Goal: Book appointment/travel/reservation

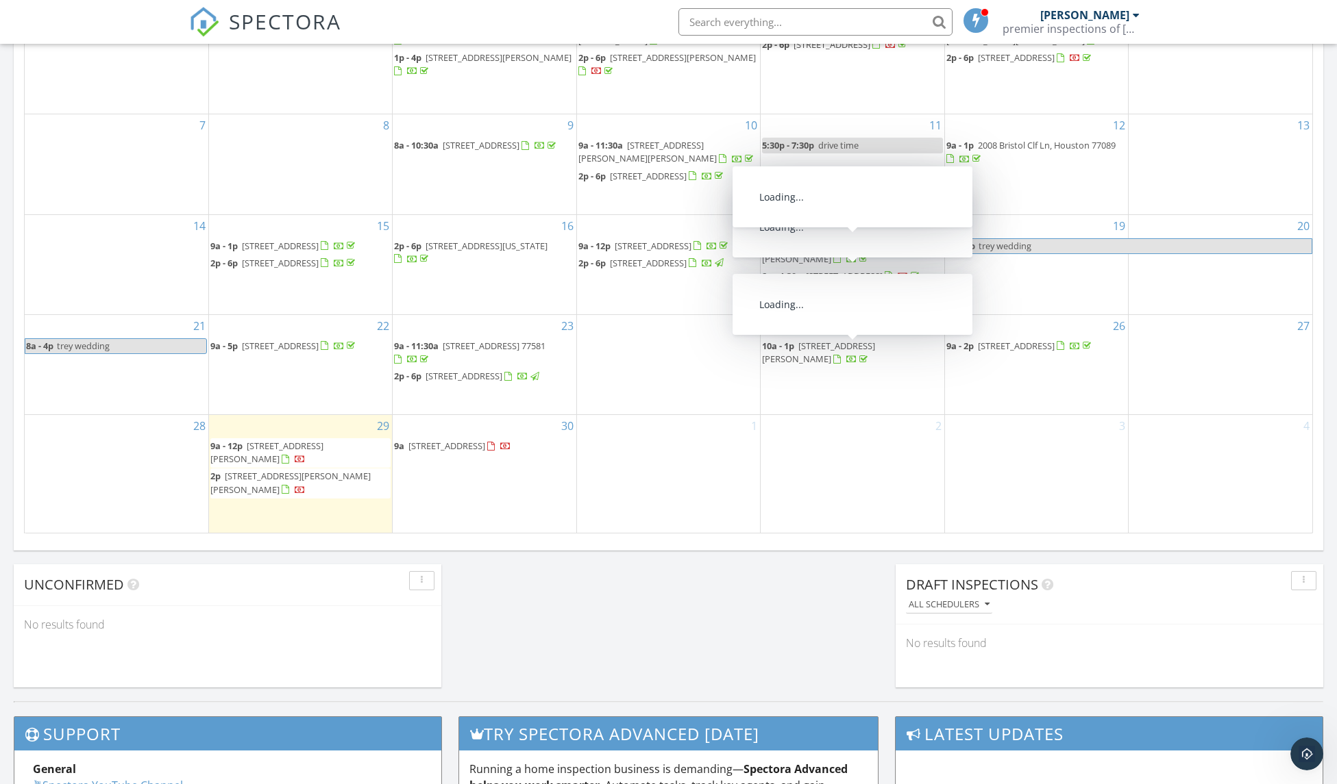
scroll to position [449, 0]
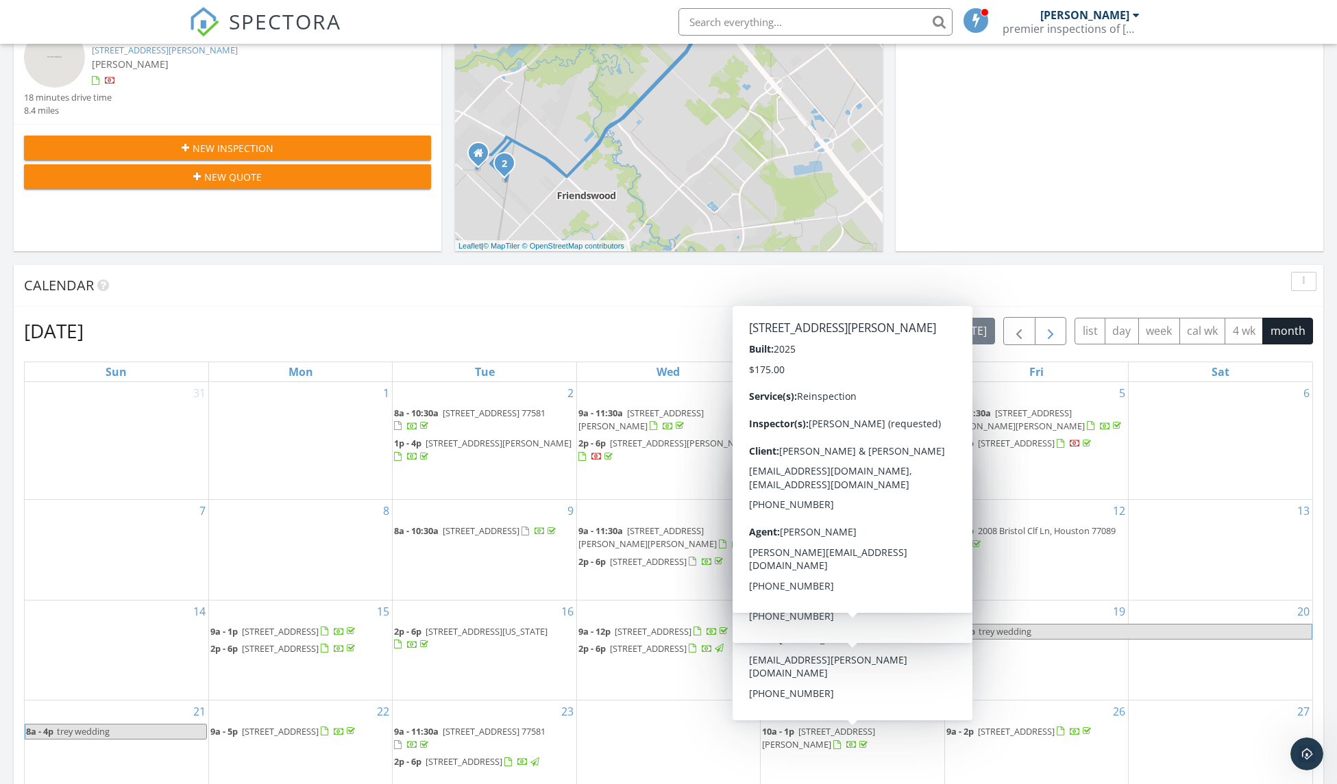
click at [1042, 326] on span "button" at bounding box center [1050, 331] width 16 height 16
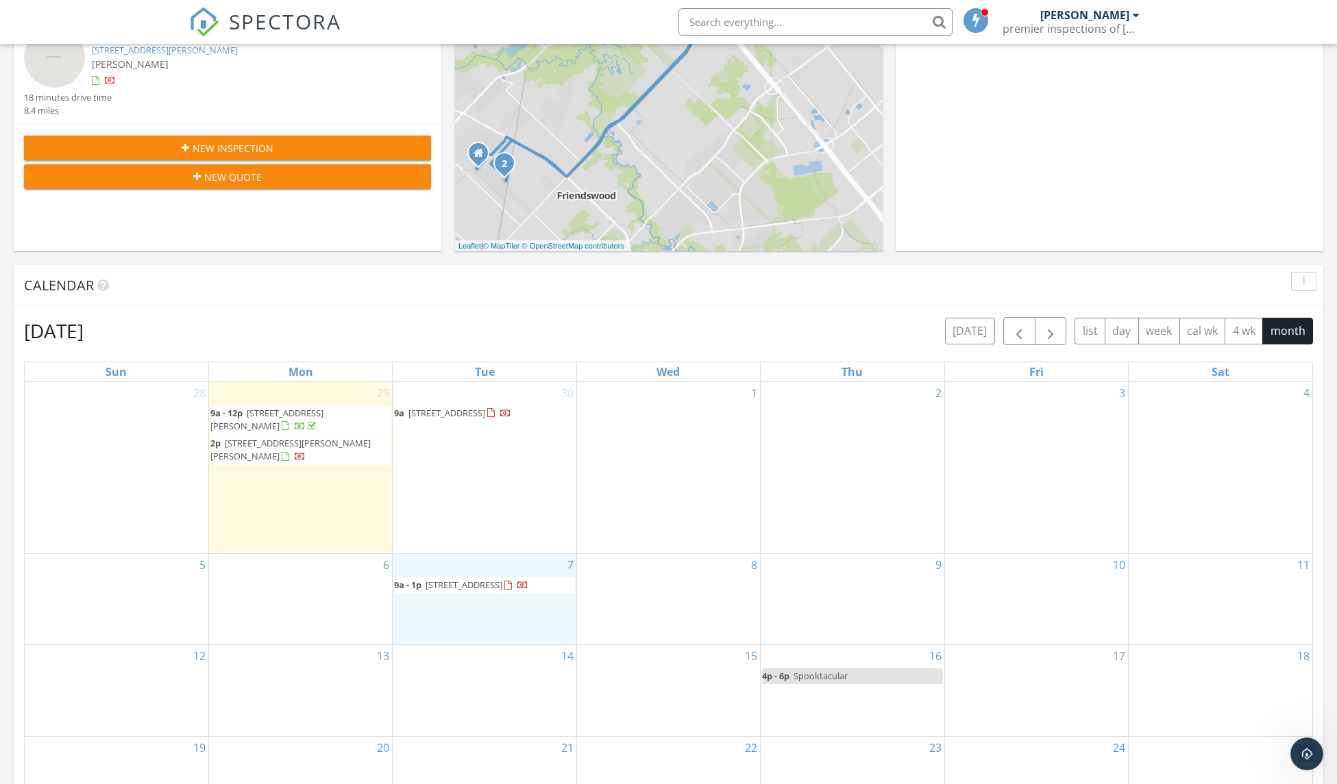
click at [484, 583] on div "7 9a - 1p [STREET_ADDRESS]" at bounding box center [484, 599] width 183 height 90
click at [479, 550] on link "Event" at bounding box center [482, 547] width 71 height 22
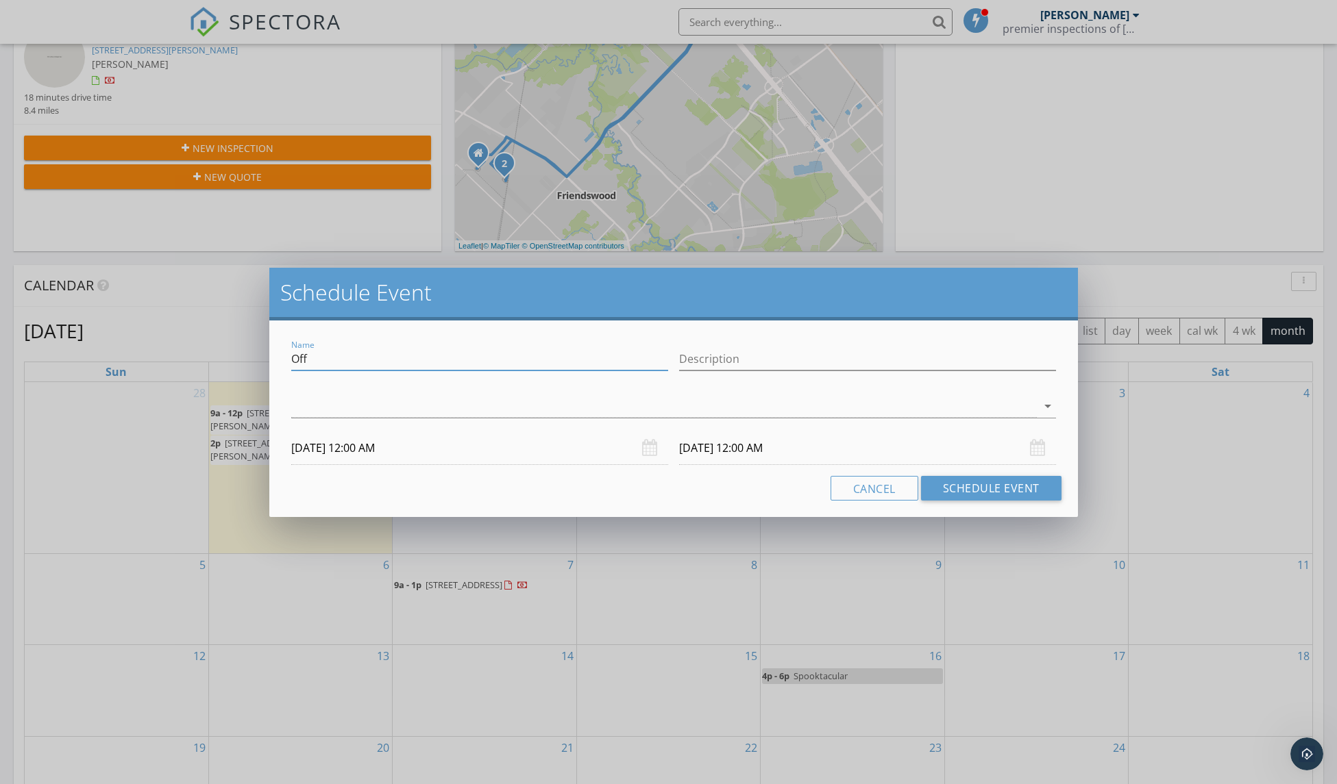
click at [454, 364] on input "Off" at bounding box center [479, 359] width 377 height 23
type input "drive time"
click at [339, 449] on input "[DATE] 12:00 AM" at bounding box center [479, 449] width 377 height 34
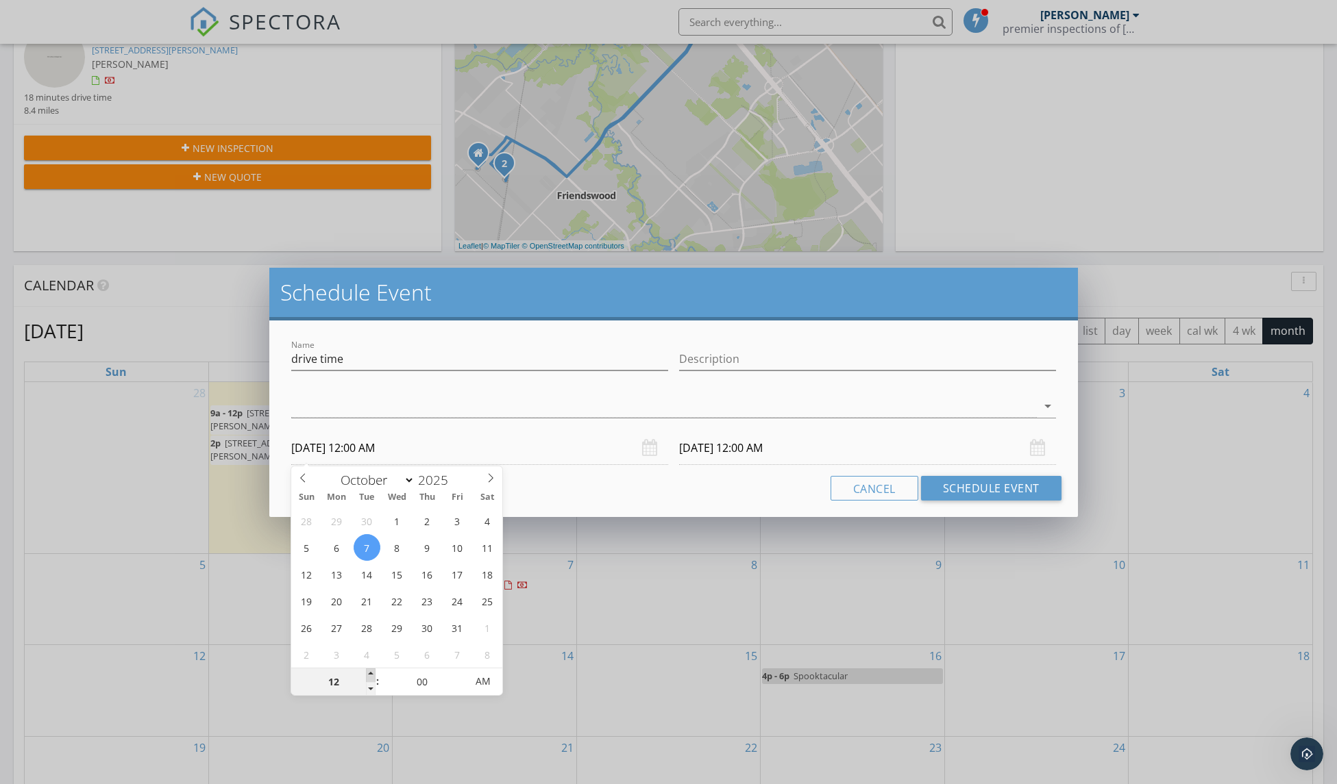
type input "01"
type input "[DATE] 1:00 AM"
click at [373, 676] on span at bounding box center [371, 676] width 10 height 14
type input "02"
type input "[DATE] 2:00 AM"
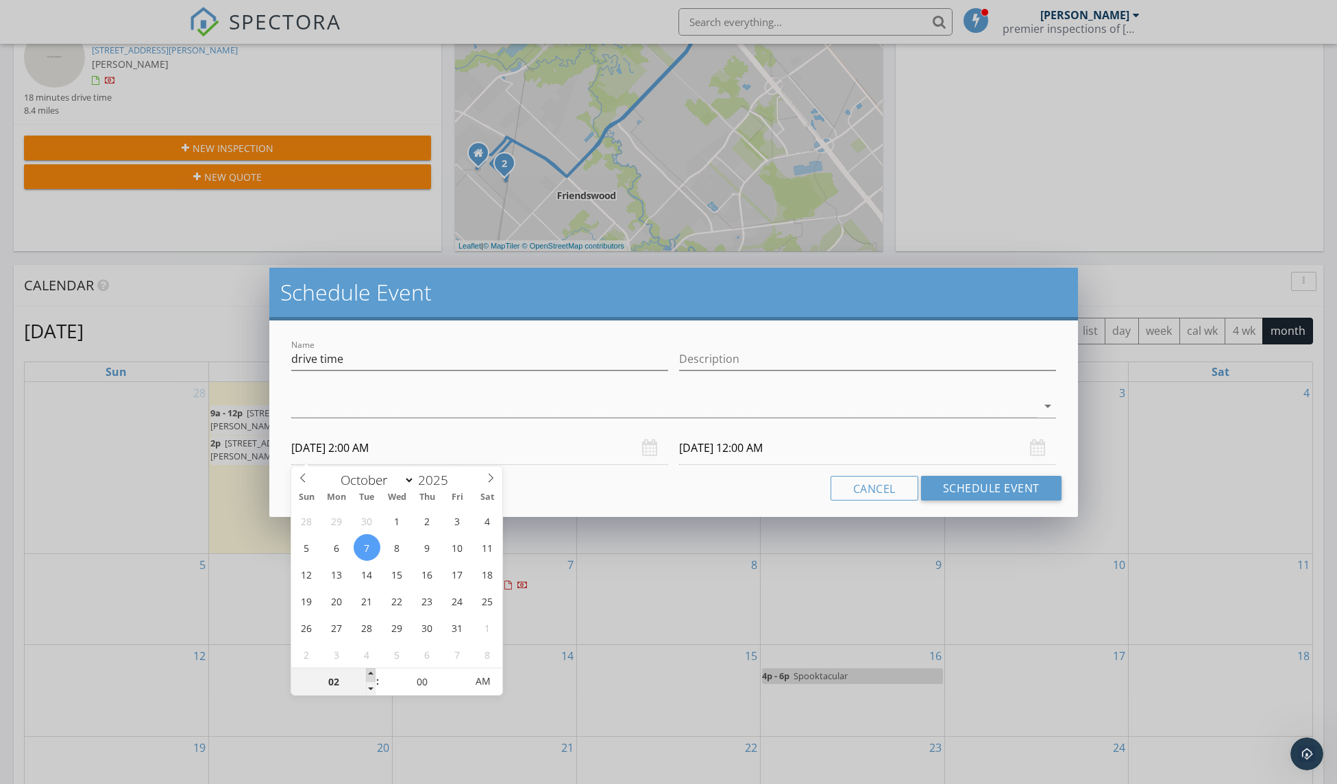
click at [373, 676] on span at bounding box center [371, 676] width 10 height 14
type input "03"
type input "[DATE] 3:00 AM"
click at [373, 676] on span at bounding box center [371, 676] width 10 height 14
type input "04"
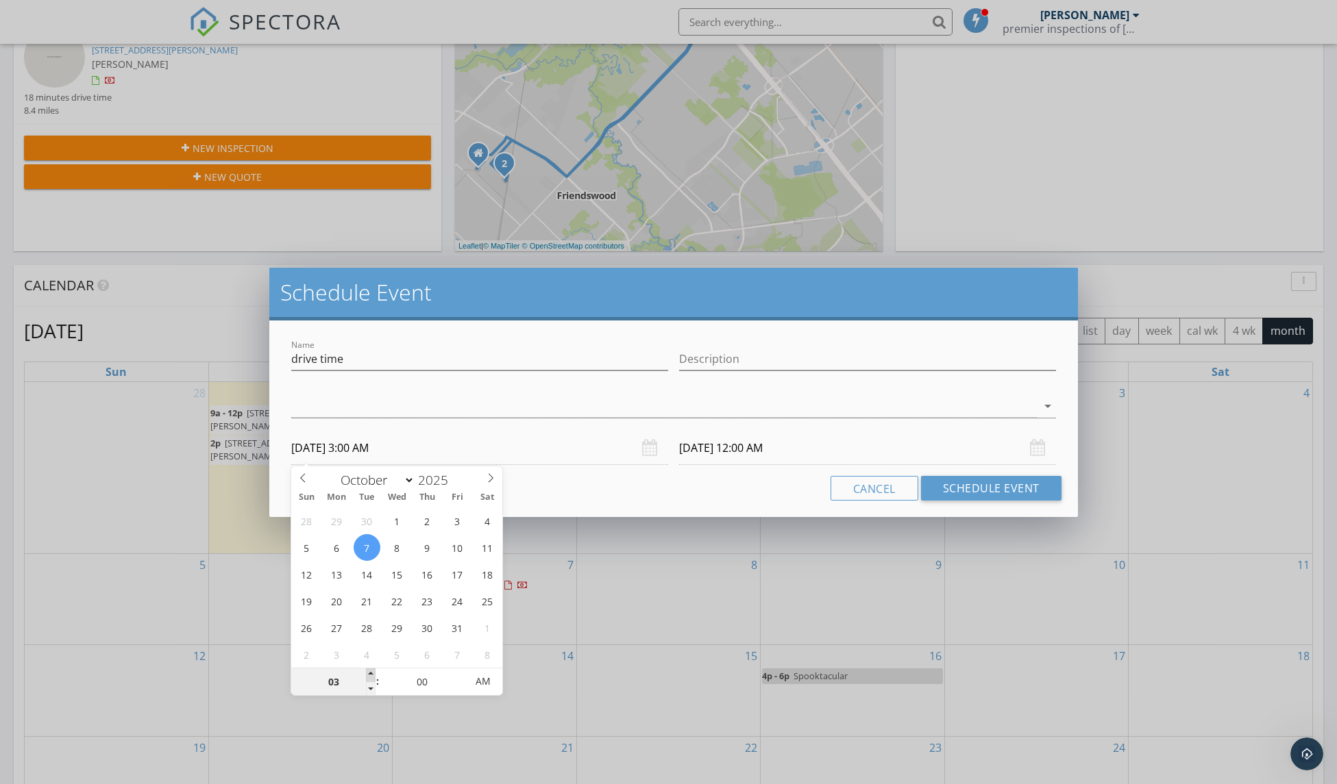
type input "[DATE] 4:00 AM"
click at [373, 676] on span at bounding box center [371, 676] width 10 height 14
type input "05"
type input "[DATE] 5:00 AM"
click at [373, 676] on span at bounding box center [371, 676] width 10 height 14
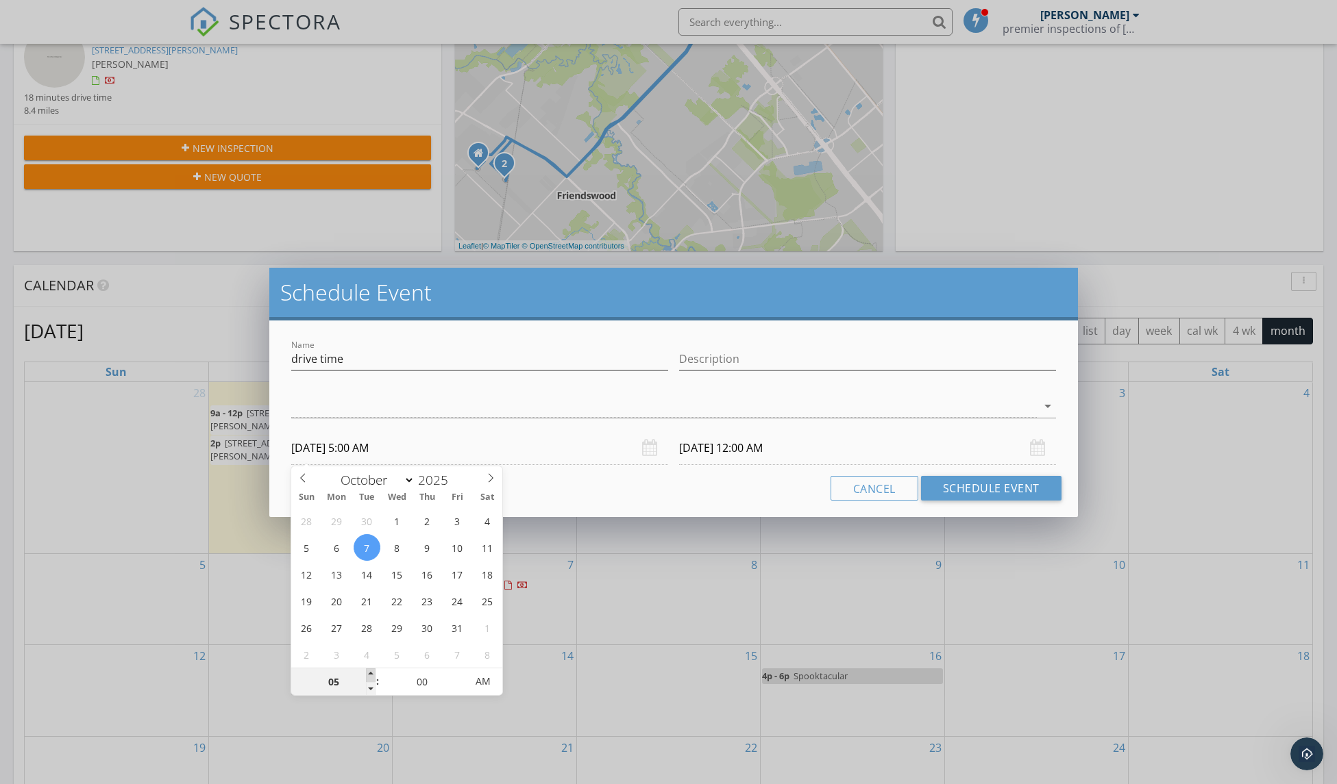
type input "[DATE] 5:00 AM"
type input "05"
type input "[DATE] 5:05 AM"
click at [464, 672] on span at bounding box center [460, 676] width 10 height 14
type input "[DATE] 5:05 AM"
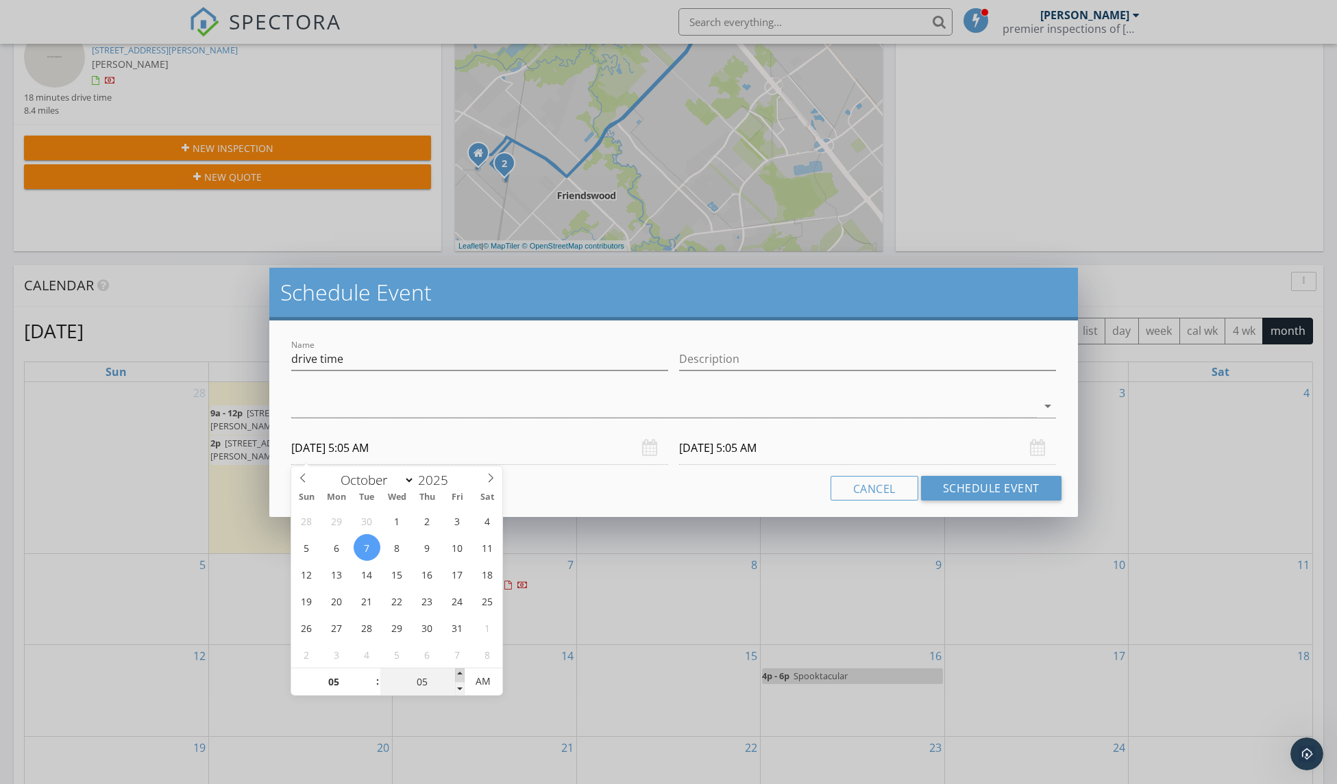
type input "10"
type input "[DATE] 5:10 AM"
click at [464, 672] on span at bounding box center [460, 676] width 10 height 14
type input "15"
type input "[DATE] 5:15 AM"
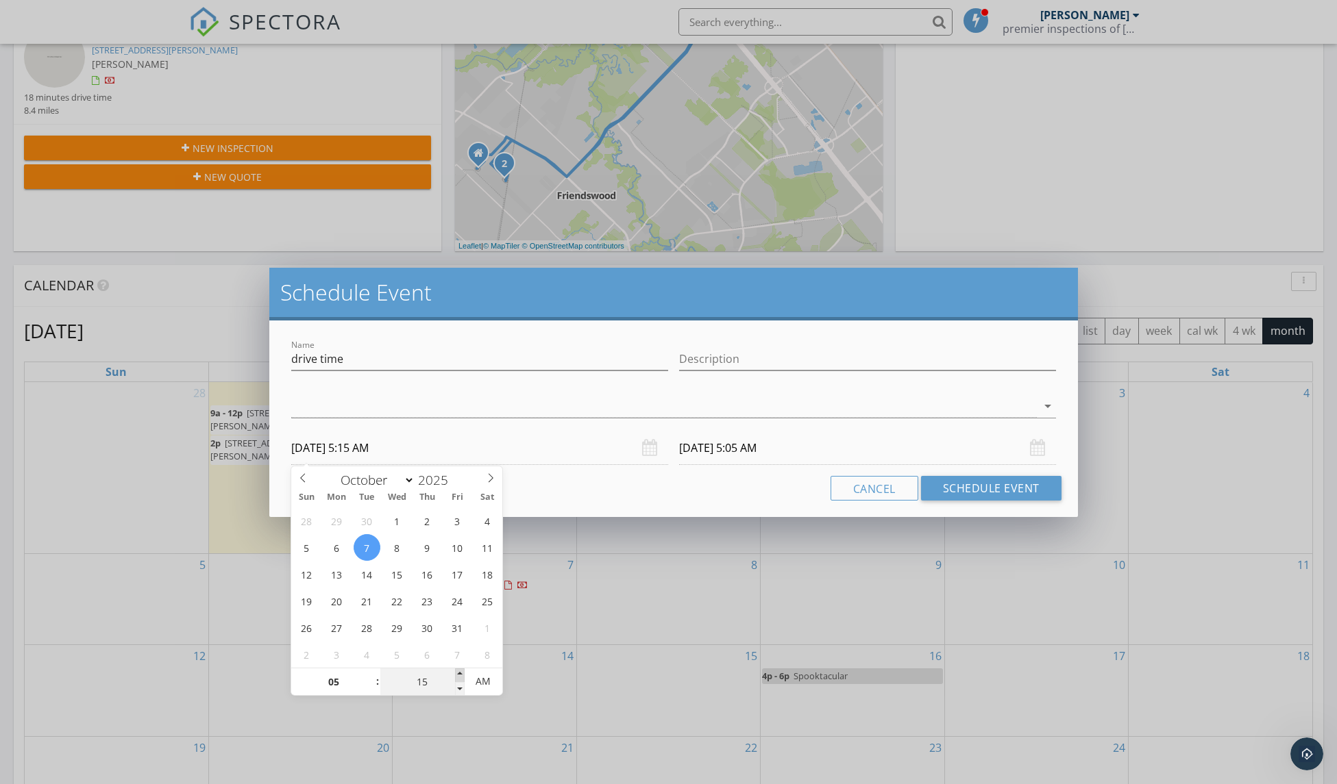
click at [464, 672] on span at bounding box center [460, 676] width 10 height 14
type input "20"
type input "[DATE] 5:20 AM"
click at [464, 672] on span at bounding box center [460, 676] width 10 height 14
type input "25"
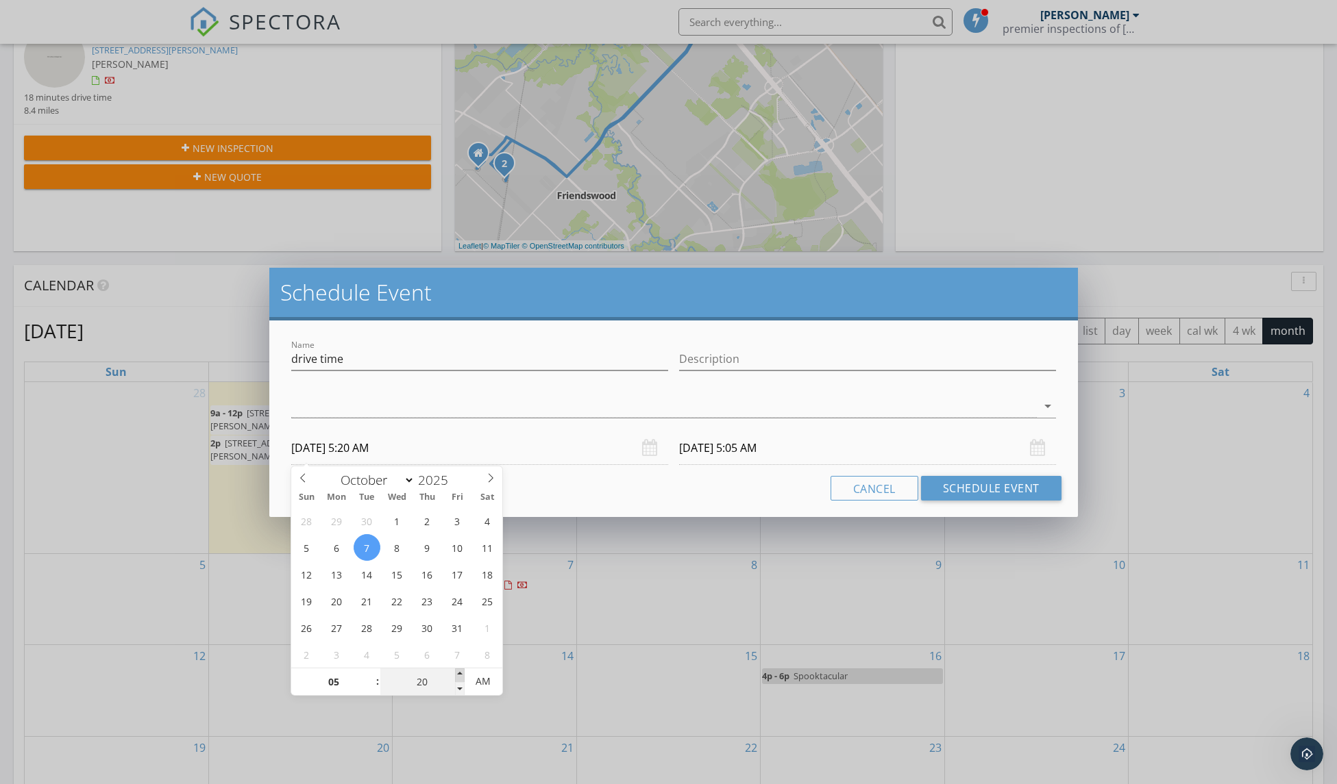
type input "[DATE] 5:25 AM"
click at [464, 672] on span at bounding box center [460, 676] width 10 height 14
type input "[DATE] 5:25 AM"
type input "30"
type input "[DATE] 5:30 AM"
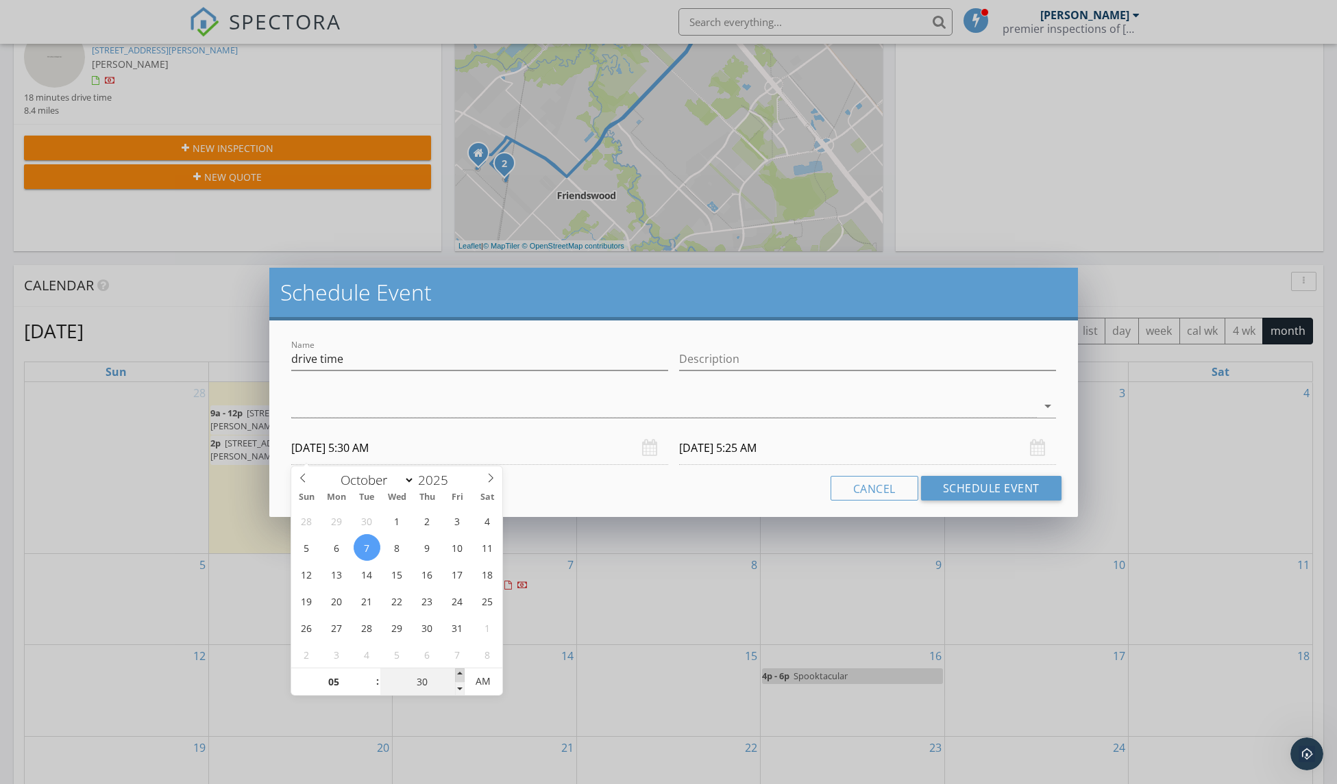
click at [464, 672] on span at bounding box center [460, 676] width 10 height 14
type input "[DATE] 5:30 AM"
type input "[DATE] 5:30 PM"
click at [717, 454] on input "[DATE] 5:30 PM" at bounding box center [867, 449] width 377 height 34
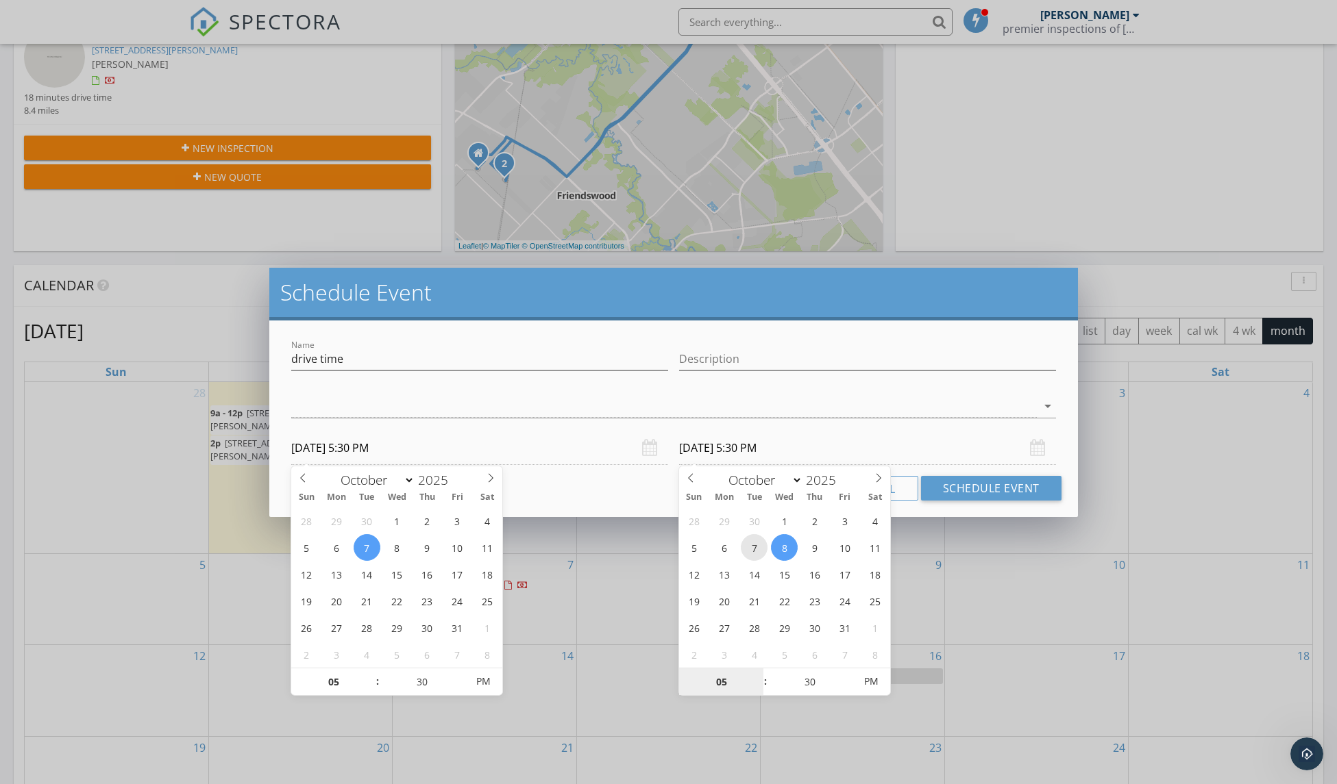
type input "[DATE] 5:30 PM"
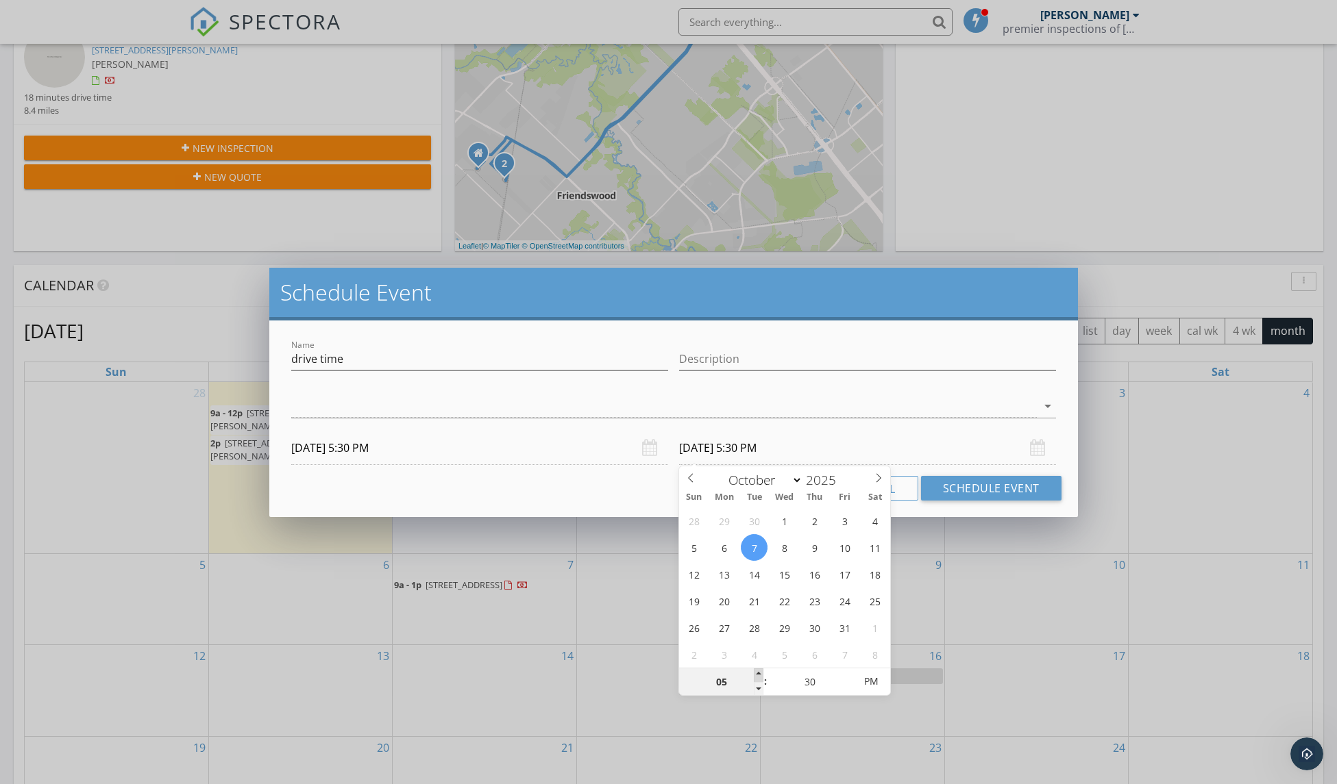
type input "06"
type input "[DATE] 6:30 PM"
click at [760, 675] on span at bounding box center [759, 676] width 10 height 14
type input "07"
type input "[DATE] 7:30 PM"
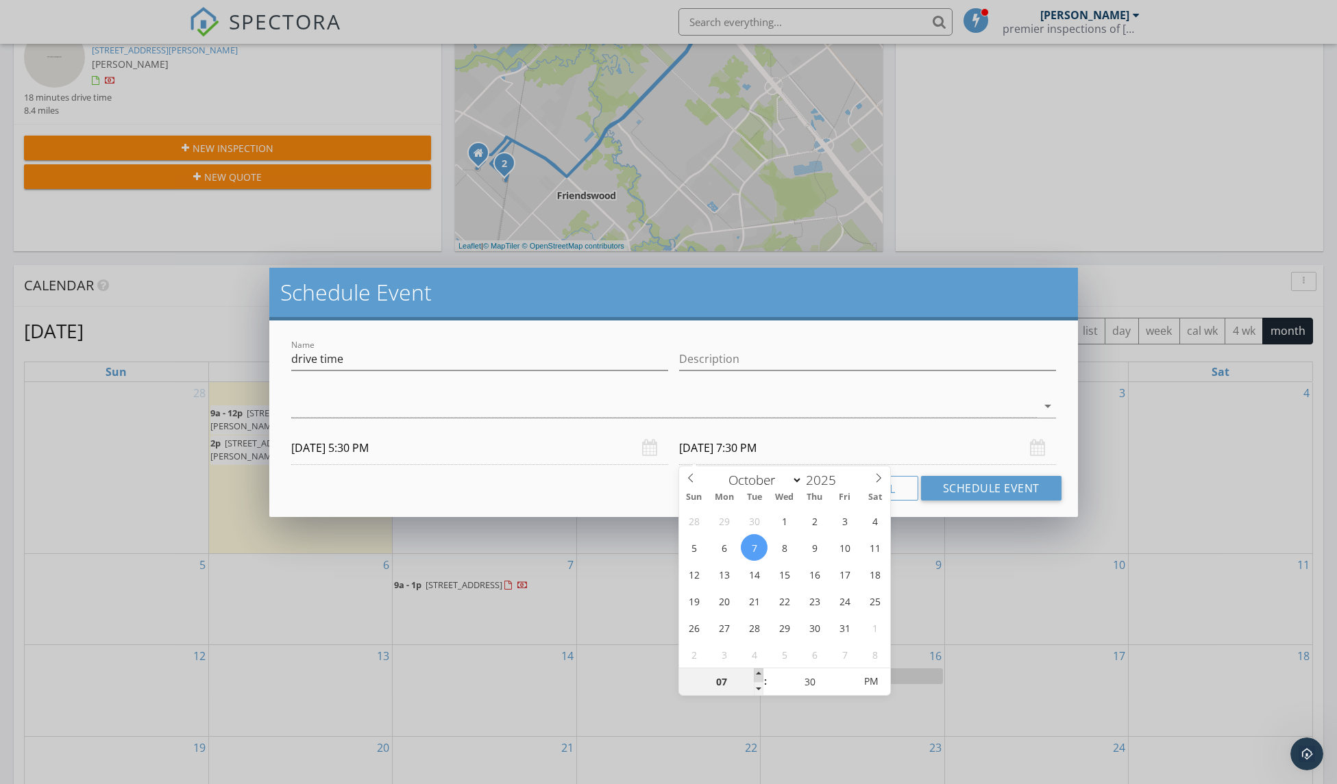
click at [760, 675] on span at bounding box center [759, 676] width 10 height 14
click at [935, 497] on button "Schedule Event" at bounding box center [991, 488] width 140 height 25
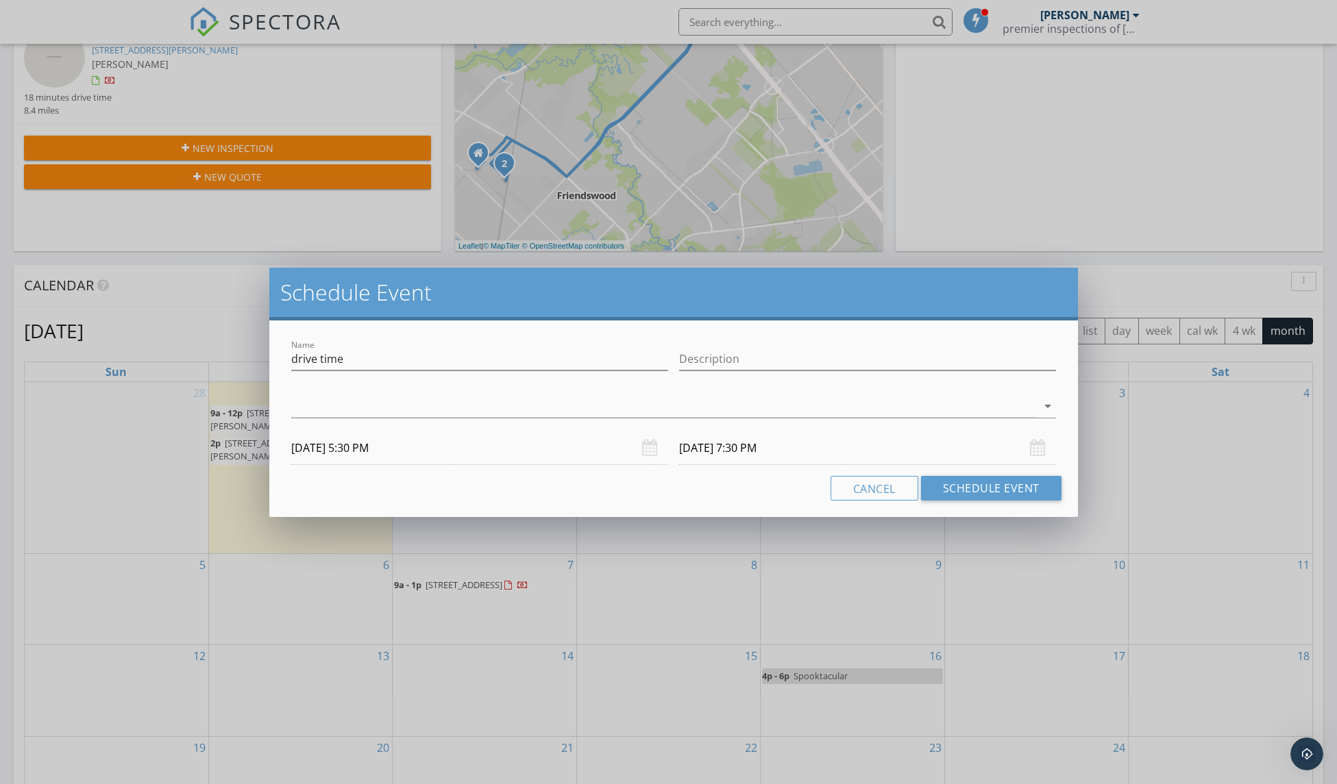
click at [600, 480] on div "Cancel Schedule Event" at bounding box center [673, 488] width 775 height 25
click at [546, 406] on div at bounding box center [663, 406] width 745 height 23
click at [546, 406] on div "check_box_outline_blank [PERSON_NAME]" at bounding box center [673, 417] width 743 height 27
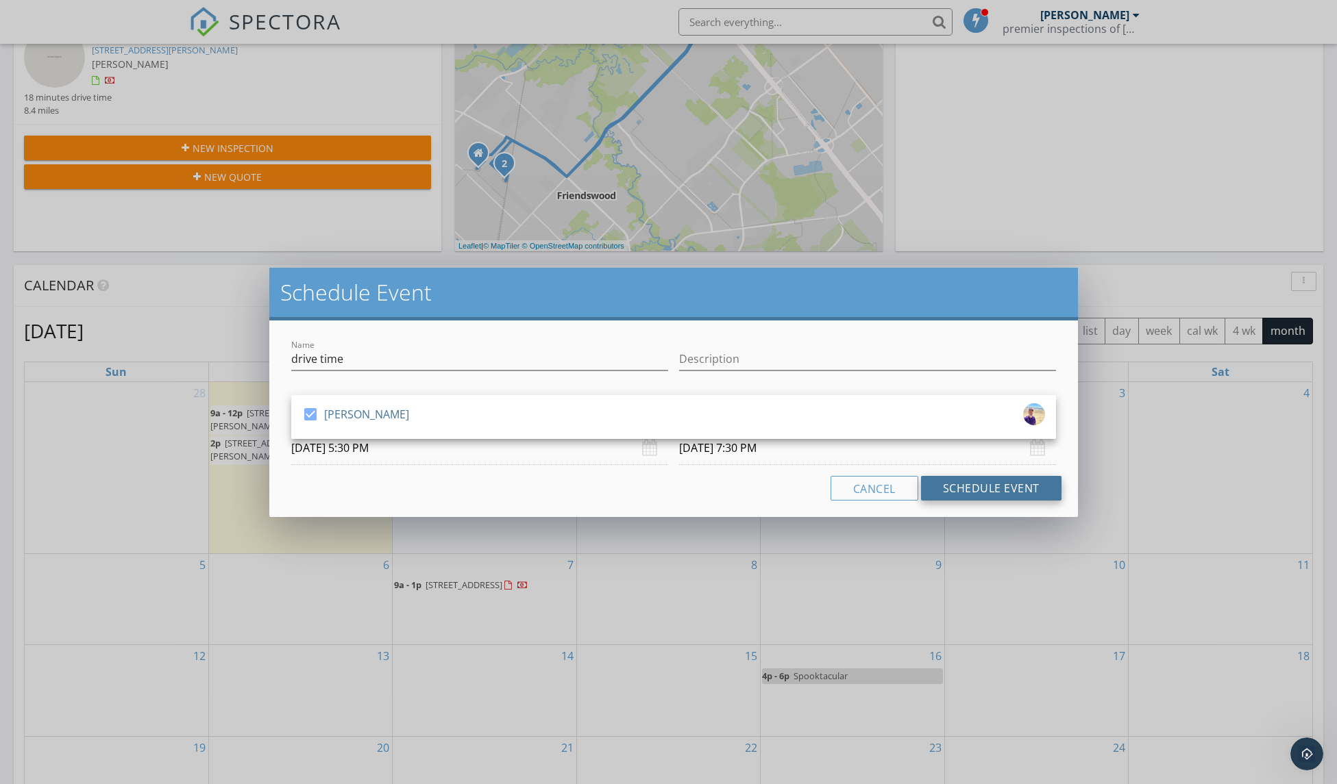
click at [950, 490] on button "Schedule Event" at bounding box center [991, 488] width 140 height 25
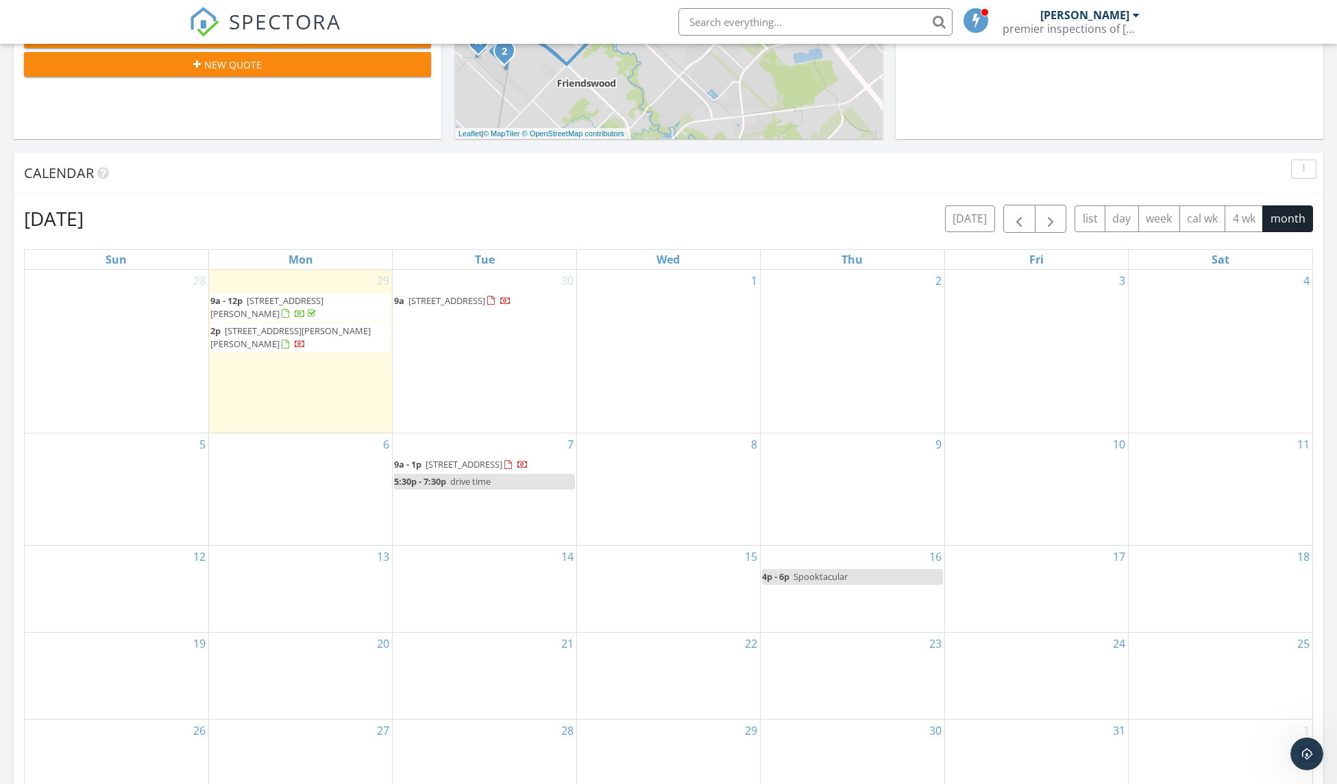
scroll to position [0, 0]
